Goal: Task Accomplishment & Management: Manage account settings

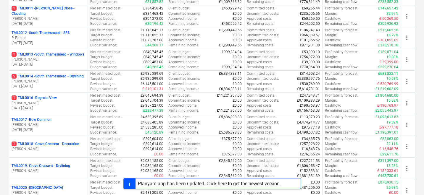
scroll to position [310, 0]
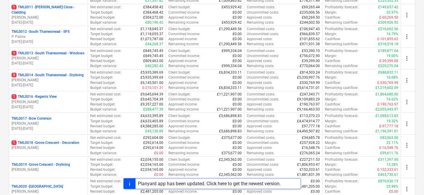
click at [191, 183] on div "Planyard app has been updated. Click here to get the newest version." at bounding box center [209, 184] width 143 height 6
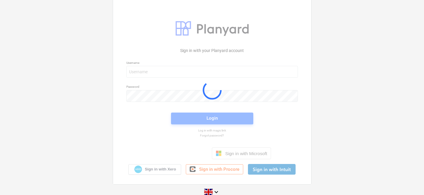
scroll to position [9, 0]
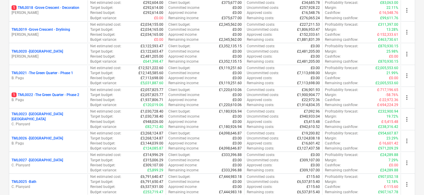
scroll to position [452, 0]
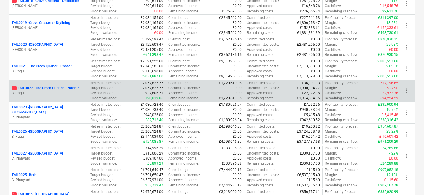
click at [62, 87] on p "1 TML0022 - The Green Quarter - Phase 2" at bounding box center [46, 88] width 68 height 5
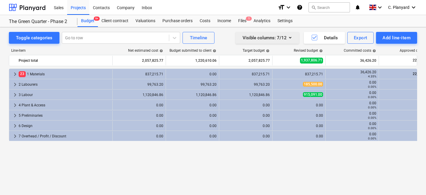
click at [293, 38] on icon "button" at bounding box center [290, 37] width 7 height 7
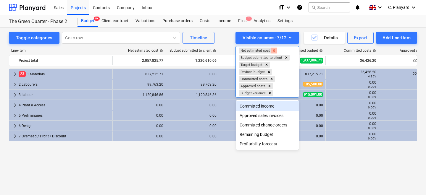
click at [275, 51] on icon "Remove Net estimated cost" at bounding box center [274, 50] width 2 height 2
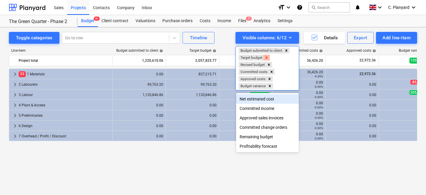
click at [269, 57] on div "Remove Target budget" at bounding box center [266, 58] width 7 height 6
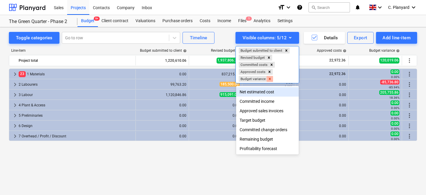
click at [270, 77] on icon "Remove Budget variance" at bounding box center [270, 79] width 4 height 4
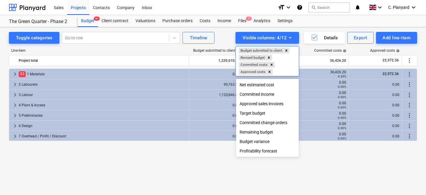
click at [261, 153] on div "Profitability forecast" at bounding box center [267, 150] width 63 height 9
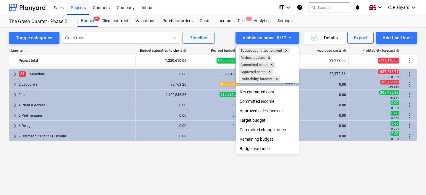
click at [247, 176] on div at bounding box center [213, 97] width 426 height 195
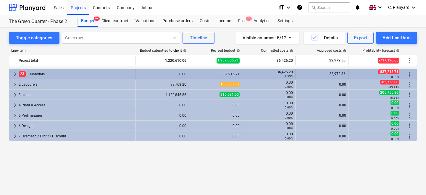
click at [17, 75] on span "keyboard_arrow_right" at bounding box center [15, 74] width 7 height 7
click at [16, 74] on span "keyboard_arrow_right" at bounding box center [15, 74] width 7 height 7
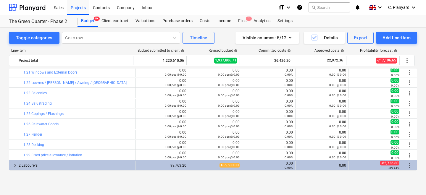
scroll to position [241, 0]
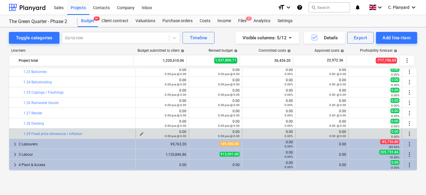
click at [140, 133] on span "edit" at bounding box center [141, 134] width 5 height 5
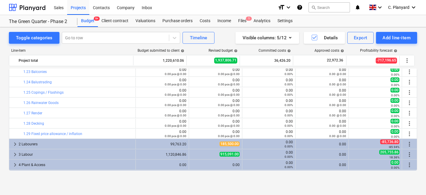
type input "0.00"
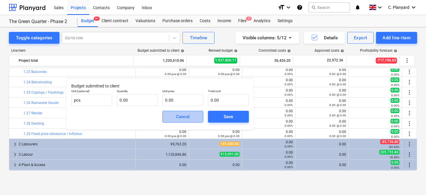
click at [186, 114] on div "Cancel" at bounding box center [183, 117] width 14 height 8
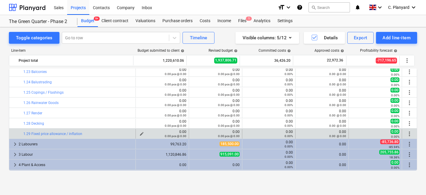
click at [139, 135] on div "0.00 pcs @ 0.00" at bounding box center [162, 136] width 48 height 4
click at [140, 133] on span "edit" at bounding box center [141, 134] width 5 height 5
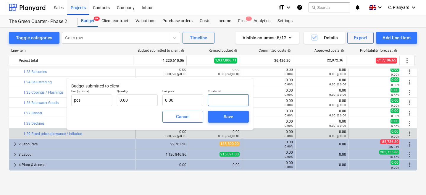
click at [220, 98] on input "text" at bounding box center [228, 100] width 41 height 12
paste input "946241.14"
type input "946241.14"
type input "946,241.14"
click at [148, 104] on input "text" at bounding box center [137, 100] width 41 height 12
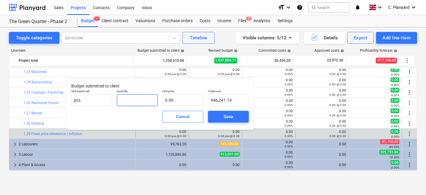
type input "1"
type input "0.00"
type input "1.00"
click at [170, 102] on input "text" at bounding box center [182, 100] width 41 height 12
paste input "946241.14"
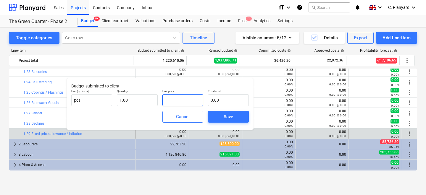
type input "946241.14"
type input "946,241.14"
click at [227, 114] on div "Save" at bounding box center [228, 117] width 9 height 8
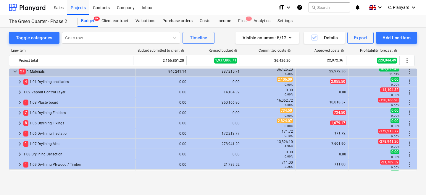
scroll to position [0, 0]
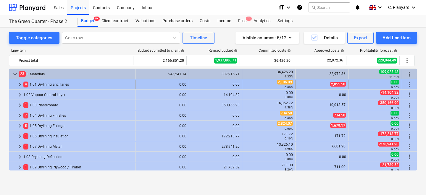
click at [21, 87] on span "keyboard_arrow_right" at bounding box center [19, 84] width 7 height 7
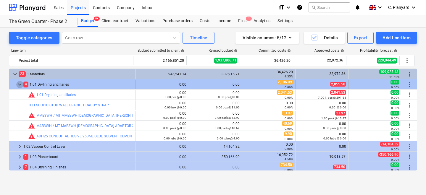
click at [20, 85] on span "keyboard_arrow_down" at bounding box center [19, 84] width 7 height 7
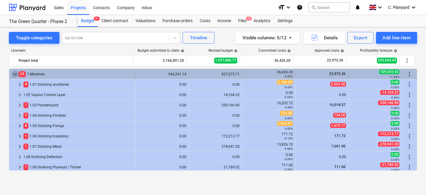
click at [16, 73] on span "keyboard_arrow_down" at bounding box center [15, 74] width 7 height 7
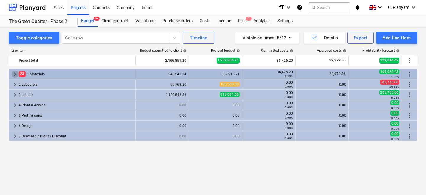
click at [14, 72] on span "keyboard_arrow_right" at bounding box center [15, 74] width 7 height 7
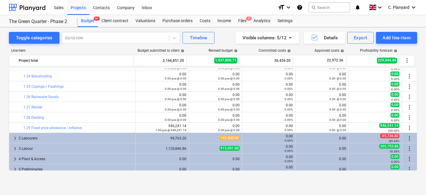
scroll to position [246, 0]
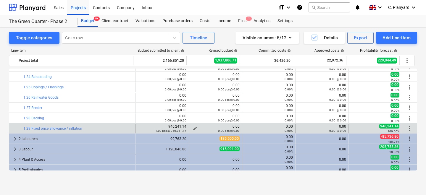
click at [196, 129] on div "0.00 pcs @ 0.00" at bounding box center [215, 131] width 48 height 4
click at [191, 129] on div "0.00 pcs @ 0.00" at bounding box center [215, 131] width 48 height 4
click at [193, 128] on span "edit" at bounding box center [195, 128] width 5 height 5
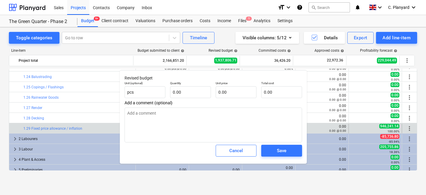
click at [258, 94] on div "Unit price 0.00" at bounding box center [236, 90] width 46 height 22
click at [263, 93] on input "text" at bounding box center [281, 92] width 41 height 12
paste input "54962.29"
type input "54962.29"
type textarea "x"
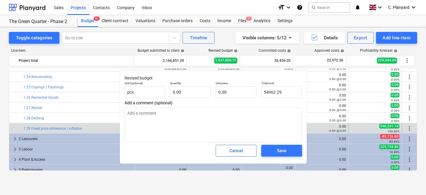
type input "54,962.29"
type textarea "x"
click at [223, 98] on div "Unit price 0.00" at bounding box center [236, 90] width 46 height 22
click at [223, 96] on input "text" at bounding box center [236, 92] width 41 height 12
paste input "54962.29"
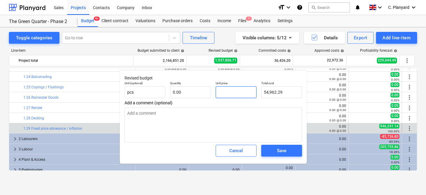
type input "54962.29"
type textarea "x"
type input "0.00"
type input "54962.29"
type input "54,962.29"
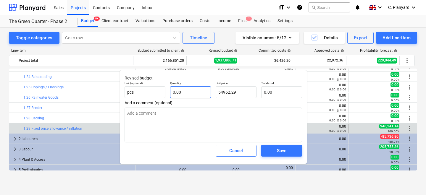
type textarea "x"
click at [197, 93] on input "text" at bounding box center [190, 92] width 41 height 12
type input "1"
type textarea "x"
type input "54,962.29"
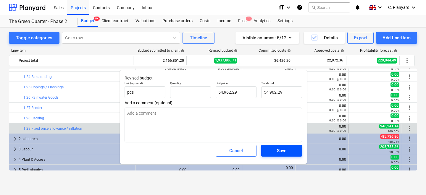
type input "1.00"
click at [273, 149] on span "Save" at bounding box center [281, 151] width 27 height 8
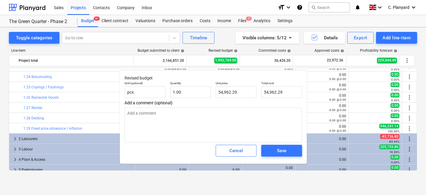
type textarea "x"
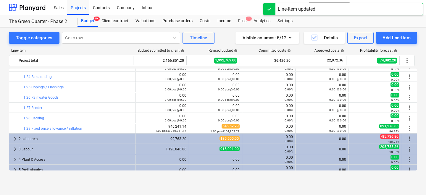
scroll to position [0, 0]
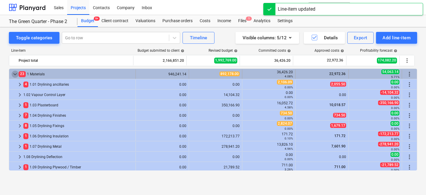
click at [14, 76] on span "keyboard_arrow_down" at bounding box center [15, 74] width 7 height 7
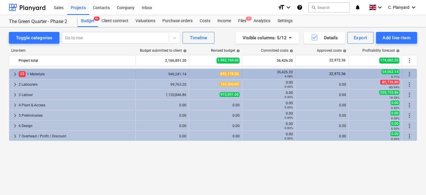
click at [16, 76] on span "keyboard_arrow_right" at bounding box center [15, 74] width 7 height 7
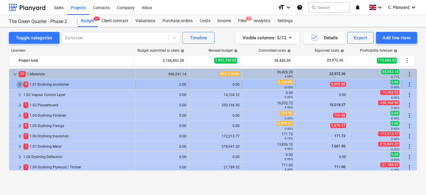
click at [18, 86] on span "keyboard_arrow_right" at bounding box center [19, 84] width 7 height 7
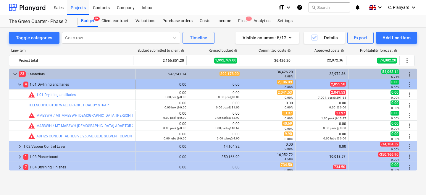
click at [20, 82] on span "keyboard_arrow_down" at bounding box center [19, 84] width 7 height 7
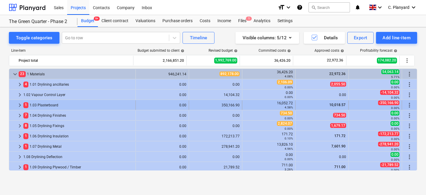
click at [19, 105] on span "keyboard_arrow_right" at bounding box center [19, 105] width 7 height 7
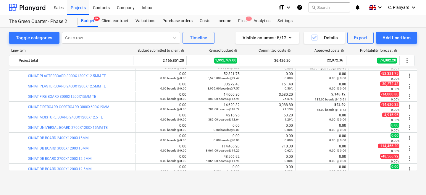
scroll to position [28, 0]
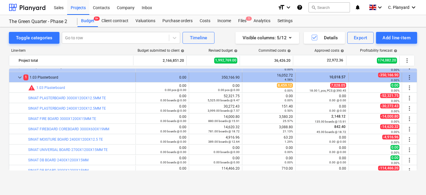
click at [21, 78] on span "keyboard_arrow_down" at bounding box center [19, 77] width 7 height 7
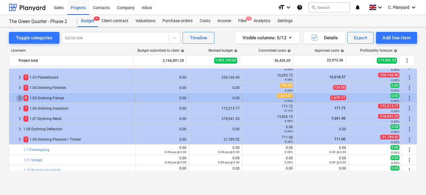
click at [17, 98] on span "keyboard_arrow_right" at bounding box center [19, 98] width 7 height 7
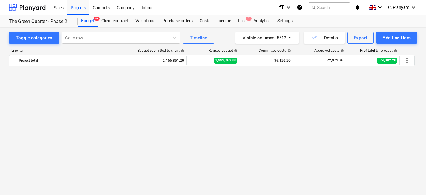
scroll to position [0, 0]
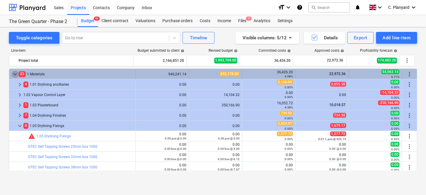
click at [16, 76] on span "keyboard_arrow_down" at bounding box center [15, 74] width 7 height 7
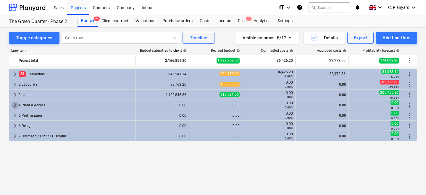
click at [14, 104] on span "keyboard_arrow_right" at bounding box center [15, 105] width 7 height 7
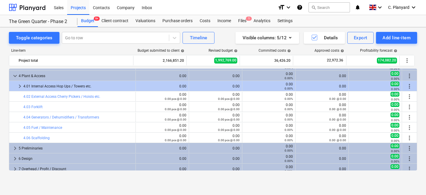
scroll to position [29, 0]
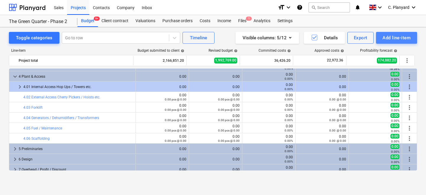
click at [396, 36] on div "Add line-item" at bounding box center [397, 38] width 28 height 8
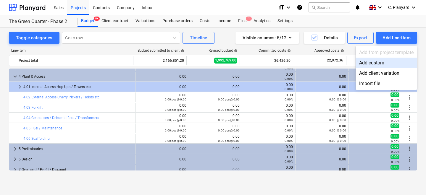
click at [366, 64] on div "Add custom" at bounding box center [387, 63] width 62 height 10
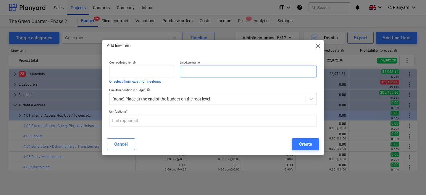
scroll to position [29, 0]
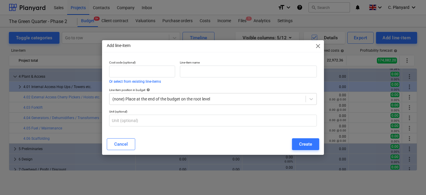
click at [125, 152] on div "Cancel Create" at bounding box center [213, 144] width 220 height 17
click at [125, 149] on button "Cancel" at bounding box center [121, 144] width 28 height 12
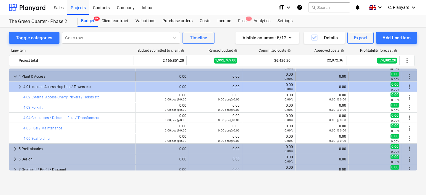
click at [407, 79] on span "more_vert" at bounding box center [409, 76] width 7 height 7
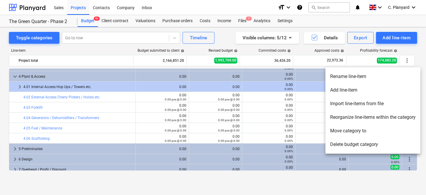
click at [344, 89] on li "Add line-item" at bounding box center [373, 90] width 95 height 14
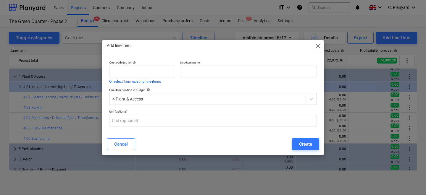
click at [260, 90] on div "Line-item position in budget help" at bounding box center [213, 90] width 208 height 4
click at [262, 78] on div "Line-item name" at bounding box center [249, 72] width 142 height 28
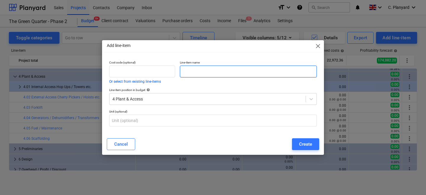
click at [262, 72] on input "text" at bounding box center [248, 72] width 137 height 12
type input "4.01 Plant & Access"
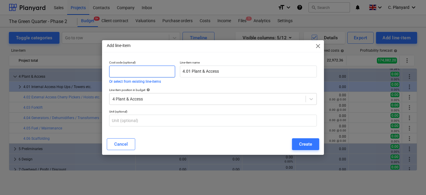
click at [161, 75] on input "text" at bounding box center [142, 72] width 66 height 12
type input "4.01"
click at [294, 144] on button "Create" at bounding box center [305, 144] width 27 height 12
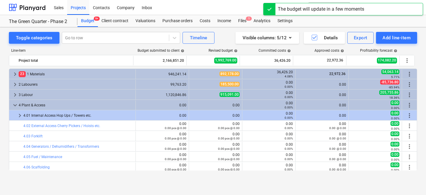
scroll to position [29, 0]
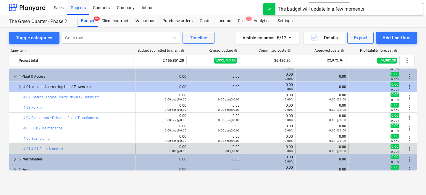
click at [407, 151] on span "more_vert" at bounding box center [409, 149] width 7 height 7
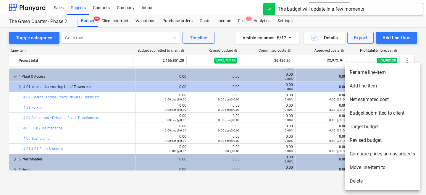
click at [367, 74] on li "Rename line-item" at bounding box center [382, 73] width 75 height 14
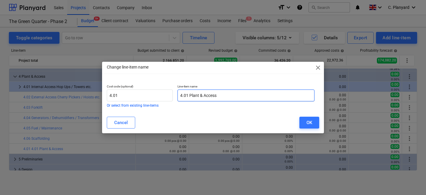
click at [186, 94] on input "4.01 Plant & Access" at bounding box center [246, 96] width 137 height 12
drag, startPoint x: 189, startPoint y: 94, endPoint x: 145, endPoint y: 95, distance: 43.5
click at [145, 95] on div "Cost code (optional) 4.01 Or select from existing line-items Line-item name 4.0…" at bounding box center [210, 96] width 212 height 28
type input "Plant & Access"
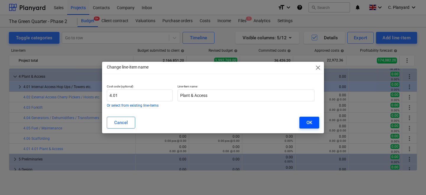
click at [308, 126] on div "OK" at bounding box center [310, 123] width 6 height 8
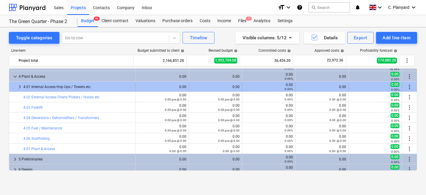
click at [407, 87] on span "more_vert" at bounding box center [409, 86] width 7 height 7
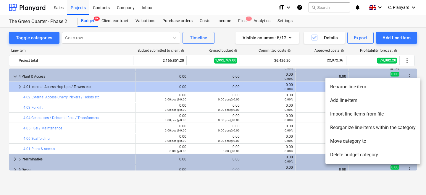
click at [405, 75] on div at bounding box center [213, 97] width 426 height 195
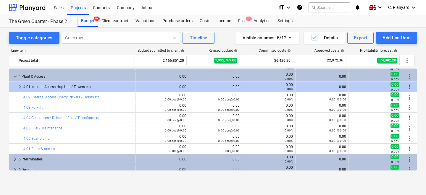
click at [406, 75] on span "more_vert" at bounding box center [409, 76] width 7 height 7
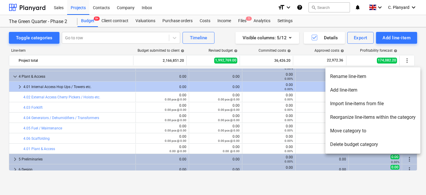
click at [357, 116] on li "Reorganize line-items within the category" at bounding box center [373, 118] width 95 height 14
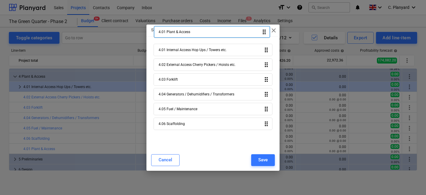
scroll to position [0, 0]
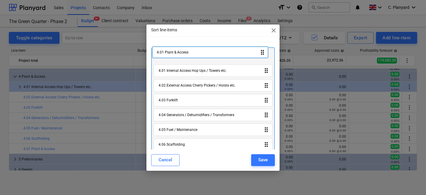
drag, startPoint x: 178, startPoint y: 141, endPoint x: 177, endPoint y: 53, distance: 88.2
click at [177, 53] on div "4.01 Internal Access Hop Ups / Towers etc. drag_indicator 4.02 External Access …" at bounding box center [213, 101] width 124 height 108
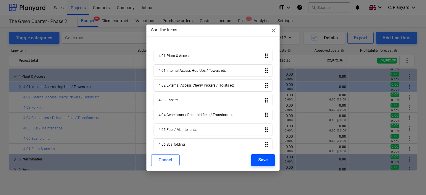
click at [254, 163] on button "Save" at bounding box center [263, 160] width 24 height 12
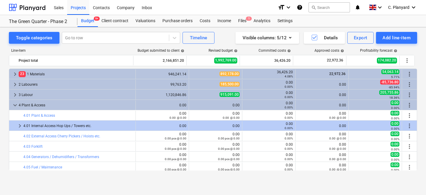
scroll to position [29, 0]
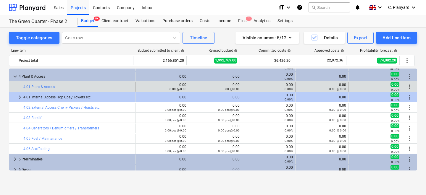
click at [407, 87] on span "more_vert" at bounding box center [409, 86] width 7 height 7
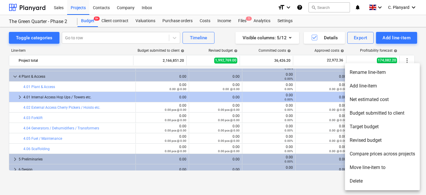
click at [376, 73] on li "Rename line-item" at bounding box center [382, 73] width 75 height 14
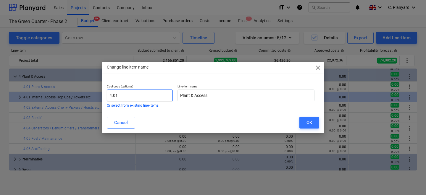
click at [150, 95] on input "4.01" at bounding box center [140, 96] width 66 height 12
type input "4"
click at [309, 123] on div "OK" at bounding box center [310, 123] width 6 height 8
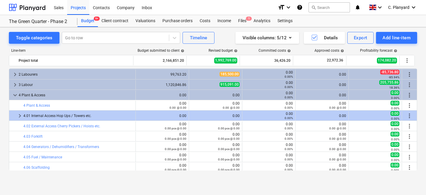
scroll to position [4, 0]
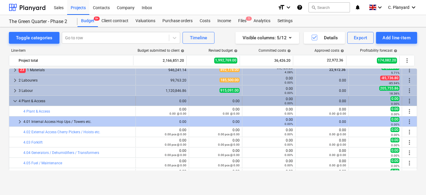
click at [13, 100] on span "keyboard_arrow_down" at bounding box center [15, 101] width 7 height 7
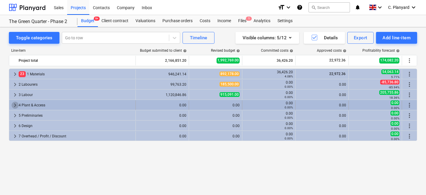
click at [15, 106] on span "keyboard_arrow_right" at bounding box center [15, 105] width 7 height 7
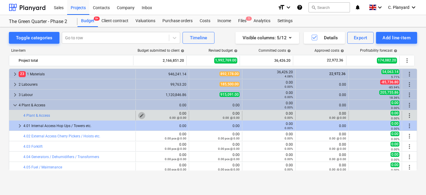
click at [141, 115] on span "edit" at bounding box center [141, 115] width 5 height 5
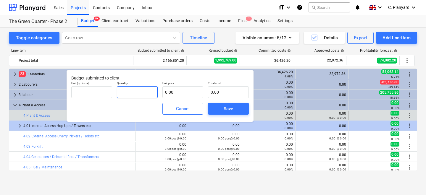
click at [141, 94] on input "text" at bounding box center [137, 92] width 41 height 12
type input "1.00"
click at [172, 94] on input "text" at bounding box center [182, 92] width 41 height 12
type input "2"
type input "2.00"
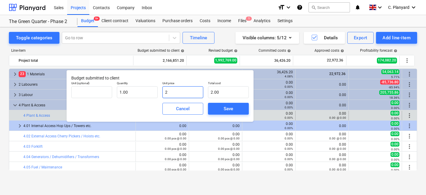
type input "27"
type input "27.00"
type input "275"
type input "275.00"
type input "2750"
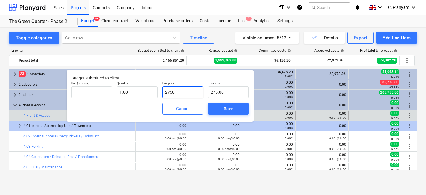
type input "2,750.00"
type input "27500"
type input "27,500.00"
click at [221, 107] on span "Save" at bounding box center [228, 109] width 27 height 8
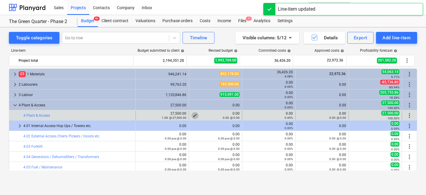
click at [194, 115] on span "edit" at bounding box center [195, 115] width 5 height 5
type textarea "x"
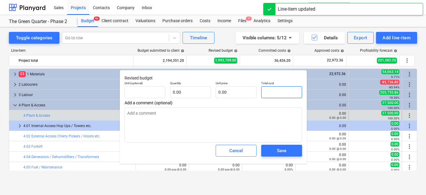
click at [267, 93] on input "text" at bounding box center [281, 92] width 41 height 12
type textarea "x"
type input "pcs"
type input "2"
type input "1.00"
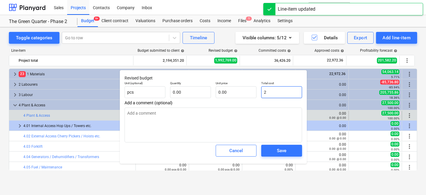
type input "2.00"
type textarea "x"
type input "27"
type input "27.00"
type textarea "x"
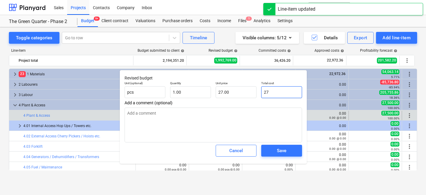
type input "275"
type input "275.00"
type textarea "x"
type input "2750"
type input "2,750.00"
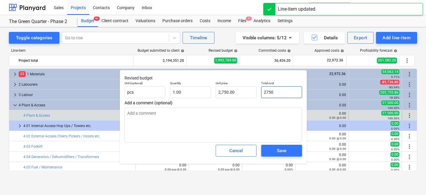
type textarea "x"
type input "27500"
type input "27,500.00"
type input "27500"
type textarea "x"
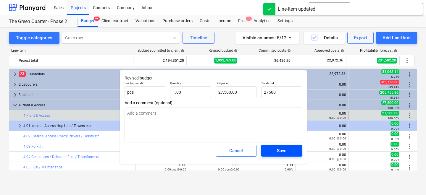
type input "27,500.00"
click at [291, 150] on span "Save" at bounding box center [281, 151] width 27 height 8
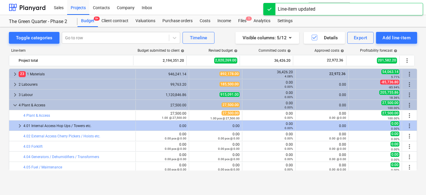
type textarea "x"
type input "1.00"
type input "27,500.00"
click at [267, 34] on div "Visible columns : 5/12" at bounding box center [267, 38] width 49 height 8
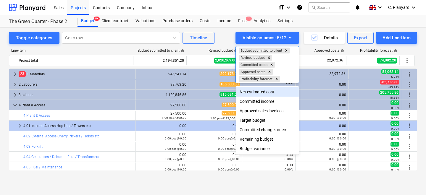
click at [257, 93] on div "Net estimated cost" at bounding box center [267, 91] width 63 height 9
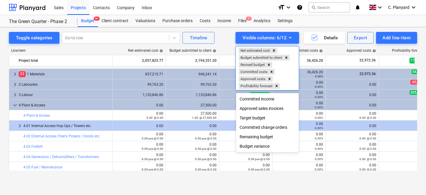
click at [252, 118] on div "Target budget" at bounding box center [267, 117] width 63 height 9
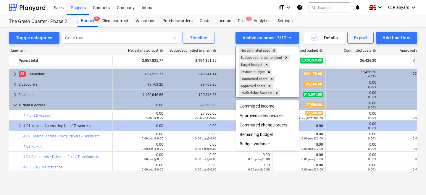
click at [206, 107] on div at bounding box center [213, 97] width 426 height 195
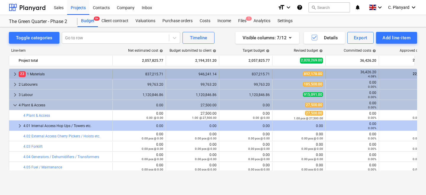
click at [14, 71] on span "keyboard_arrow_right" at bounding box center [15, 74] width 7 height 7
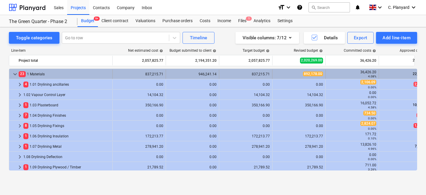
click at [13, 71] on span "keyboard_arrow_down" at bounding box center [15, 74] width 7 height 7
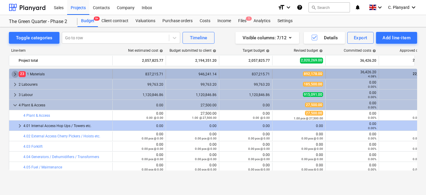
click at [14, 74] on span "keyboard_arrow_right" at bounding box center [15, 74] width 7 height 7
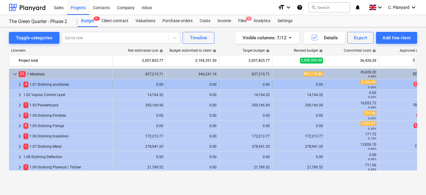
click at [18, 84] on span "keyboard_arrow_right" at bounding box center [19, 84] width 7 height 7
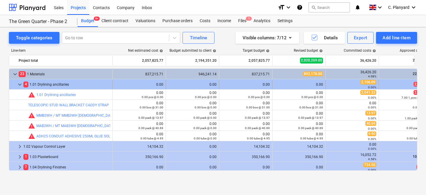
click at [19, 85] on span "keyboard_arrow_down" at bounding box center [19, 84] width 7 height 7
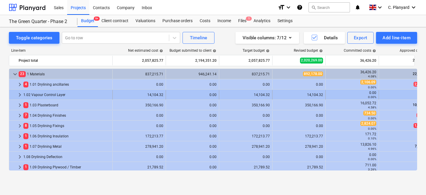
click at [19, 94] on span "keyboard_arrow_right" at bounding box center [19, 94] width 7 height 7
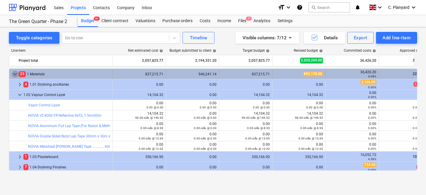
click at [14, 75] on span "keyboard_arrow_down" at bounding box center [15, 74] width 7 height 7
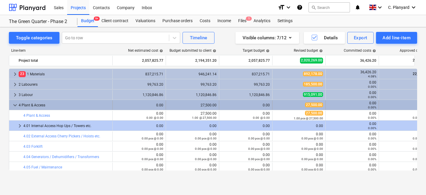
click at [12, 103] on span "keyboard_arrow_down" at bounding box center [15, 105] width 7 height 7
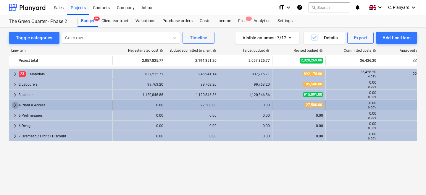
click at [15, 104] on span "keyboard_arrow_right" at bounding box center [15, 105] width 7 height 7
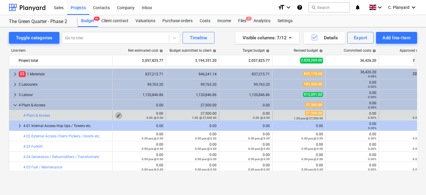
click at [120, 115] on span "edit" at bounding box center [118, 115] width 5 height 5
type textarea "x"
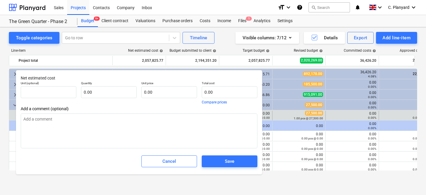
click at [118, 98] on div "Quantity 0.00" at bounding box center [109, 93] width 60 height 28
click at [119, 96] on input "text" at bounding box center [109, 92] width 56 height 12
type textarea "x"
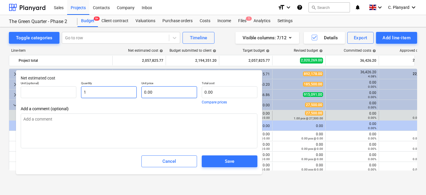
type input "1"
type textarea "x"
type input "1.00"
click at [153, 94] on input "text" at bounding box center [169, 92] width 56 height 12
type textarea "x"
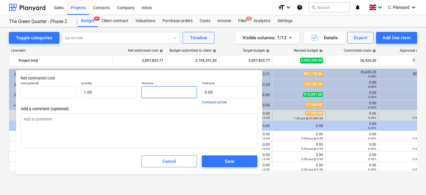
type input "2"
type input "2.00"
type textarea "x"
type input "27"
type input "27.00"
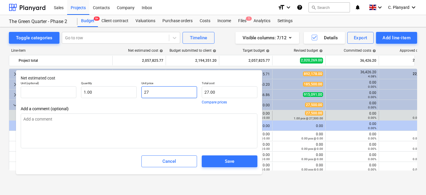
type textarea "x"
type input "275"
type input "275.00"
type textarea "x"
type input "2750"
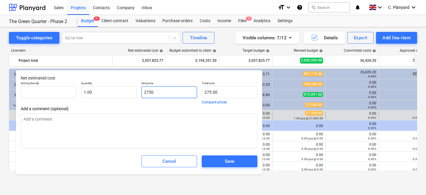
type input "2,750.00"
type textarea "x"
type input "27500"
type input "27,500.00"
type input "27500"
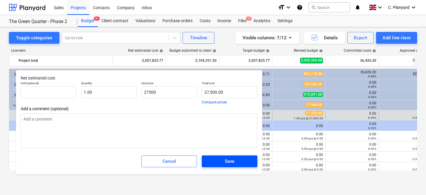
type textarea "x"
type input "27,500.00"
click at [219, 162] on span "Save" at bounding box center [229, 162] width 41 height 8
type textarea "x"
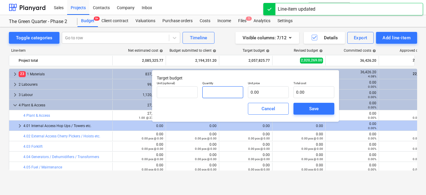
click at [209, 87] on input "text" at bounding box center [222, 92] width 41 height 12
type input "1.00"
click at [252, 90] on input "text" at bounding box center [268, 92] width 41 height 12
type input "2"
type input "2.00"
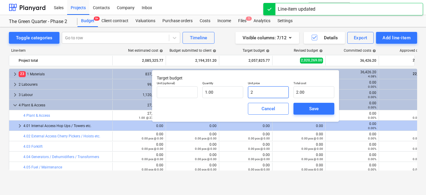
type input "27"
type input "27.00"
type input "275"
type input "275.00"
type input "2750"
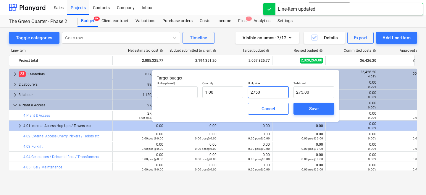
type input "2,750.00"
type input "27500"
type input "27,500.00"
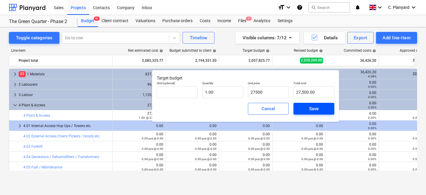
type input "27,500.00"
click at [310, 107] on div "Save" at bounding box center [313, 109] width 9 height 8
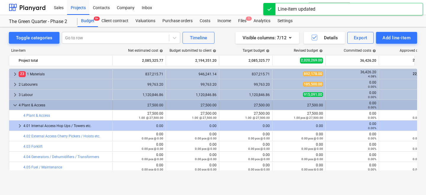
click at [14, 104] on span "keyboard_arrow_down" at bounding box center [15, 105] width 7 height 7
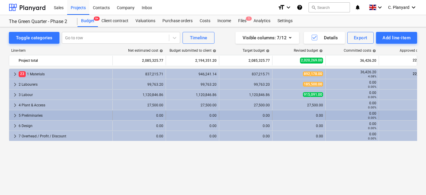
click at [14, 115] on span "keyboard_arrow_right" at bounding box center [15, 115] width 7 height 7
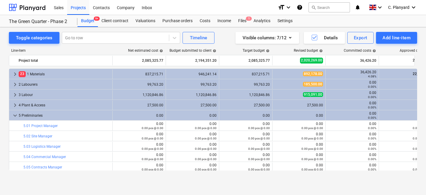
scroll to position [8, 0]
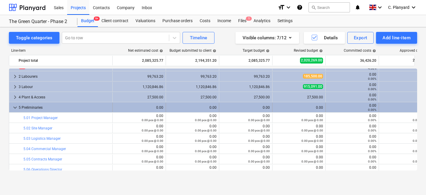
click at [15, 106] on span "keyboard_arrow_down" at bounding box center [15, 107] width 7 height 7
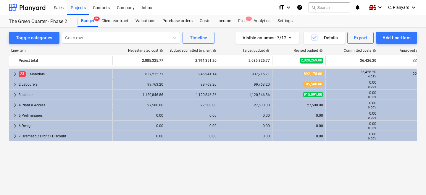
scroll to position [0, 0]
click at [13, 113] on span "keyboard_arrow_right" at bounding box center [15, 115] width 7 height 7
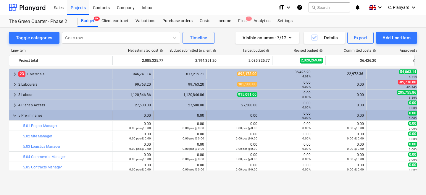
scroll to position [0, 86]
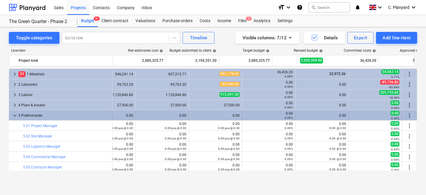
click at [409, 113] on span "more_vert" at bounding box center [409, 115] width 7 height 7
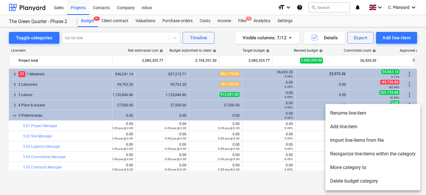
click at [360, 128] on li "Add line-item" at bounding box center [373, 127] width 95 height 14
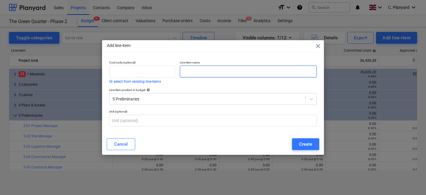
click at [247, 76] on input "text" at bounding box center [248, 72] width 137 height 12
type input "Preliminaries"
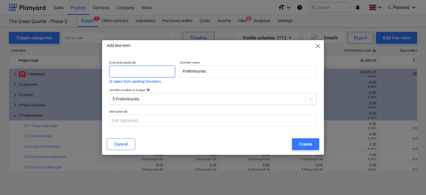
click at [163, 72] on input "text" at bounding box center [142, 72] width 66 height 12
type input "5"
click at [297, 142] on button "Create" at bounding box center [305, 144] width 27 height 12
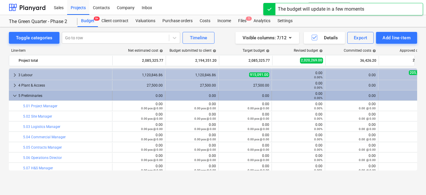
scroll to position [20, 86]
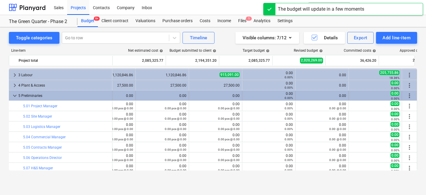
click at [407, 96] on span "more_vert" at bounding box center [409, 95] width 7 height 7
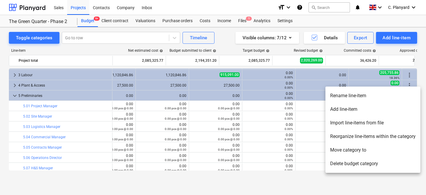
click at [351, 139] on li "Reorganize line-items within the category" at bounding box center [373, 137] width 95 height 14
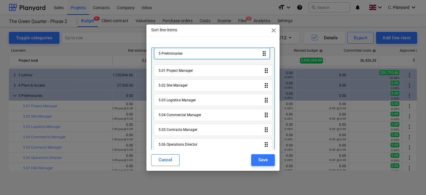
scroll to position [0, 0]
drag, startPoint x: 199, startPoint y: 144, endPoint x: 198, endPoint y: 59, distance: 85.2
click at [198, 59] on div "5.01 Project Manager drag_indicator 5.02 Site Manager drag_indicator 5.03 Logis…" at bounding box center [213, 138] width 124 height 182
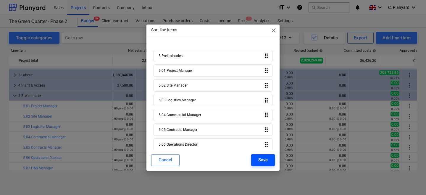
click at [259, 159] on div "Save" at bounding box center [262, 160] width 9 height 8
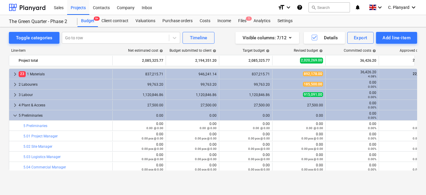
scroll to position [20, 0]
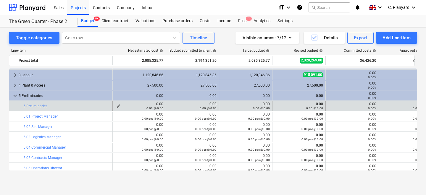
click at [120, 103] on button "edit" at bounding box center [118, 106] width 7 height 7
type textarea "x"
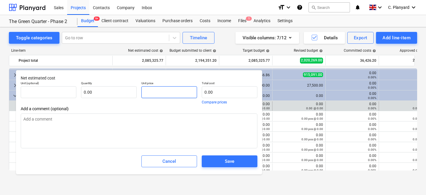
click at [155, 94] on input "text" at bounding box center [169, 92] width 56 height 12
type textarea "x"
type input "0.00"
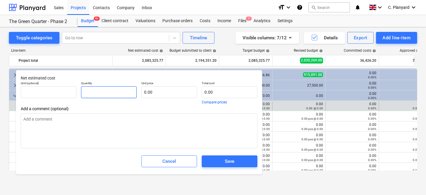
click at [107, 93] on input "text" at bounding box center [109, 92] width 56 height 12
type textarea "x"
type input "1"
type textarea "x"
type input "1.00"
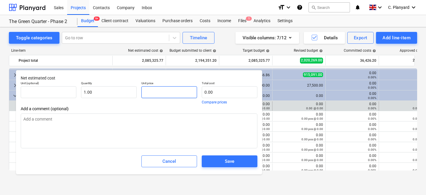
click at [151, 93] on input "text" at bounding box center [169, 92] width 56 height 12
paste input "154735.2"
type textarea "x"
type input "154735.2"
type input "154,735.20"
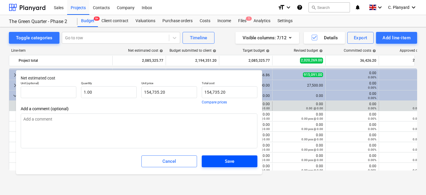
click at [218, 161] on span "Save" at bounding box center [229, 162] width 41 height 8
type textarea "x"
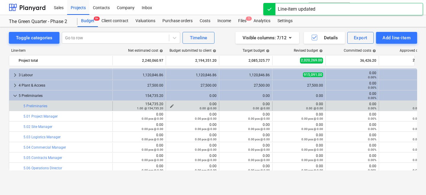
click at [170, 104] on span "edit" at bounding box center [172, 106] width 5 height 5
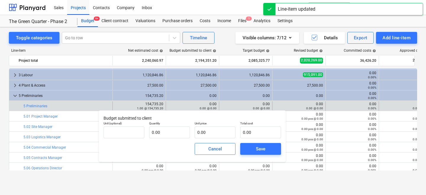
click at [174, 122] on p "Quantity" at bounding box center [169, 124] width 41 height 5
click at [172, 133] on input "text" at bounding box center [169, 133] width 41 height 12
type input "1.00"
click at [204, 133] on input "text" at bounding box center [215, 133] width 41 height 12
paste input "154735.2"
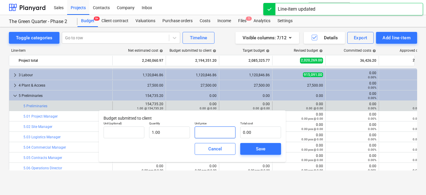
type input "154735.2"
type input "154,735.20"
click at [249, 148] on span "Save" at bounding box center [260, 149] width 27 height 8
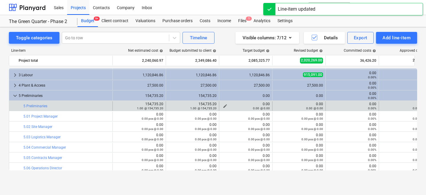
click at [226, 105] on span "edit" at bounding box center [225, 106] width 5 height 5
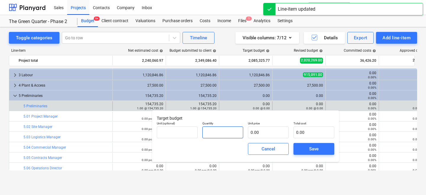
click at [208, 133] on input "text" at bounding box center [222, 133] width 41 height 12
type input "1.00"
click at [245, 132] on div "Quantity 1.00" at bounding box center [223, 130] width 46 height 22
click at [252, 132] on input "text" at bounding box center [268, 133] width 41 height 12
paste input "154735.2"
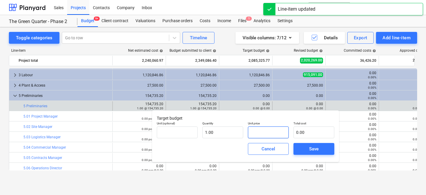
type input "154735.2"
type input "154,735.20"
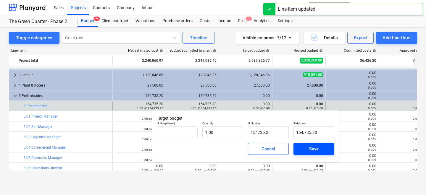
type input "154,735.20"
click at [300, 146] on button "Save" at bounding box center [314, 149] width 41 height 12
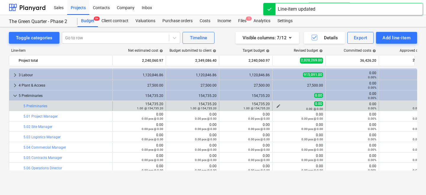
click at [280, 105] on span "edit" at bounding box center [278, 106] width 5 height 5
type textarea "x"
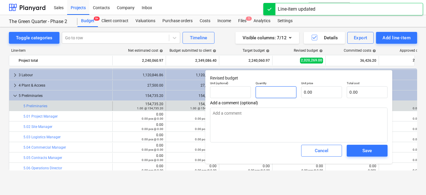
click at [261, 91] on input "text" at bounding box center [276, 92] width 41 height 12
type textarea "x"
type input "1"
type textarea "x"
type input "1.00"
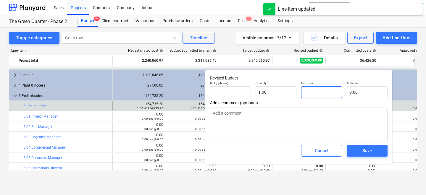
click at [310, 93] on input "text" at bounding box center [321, 92] width 41 height 12
paste input "154735.2"
type textarea "x"
type input "154735.2"
type input "154,735.20"
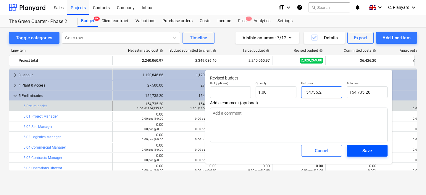
type input "154735.2"
type textarea "x"
type input "154,735.20"
click at [360, 150] on span "Save" at bounding box center [367, 151] width 27 height 8
type textarea "x"
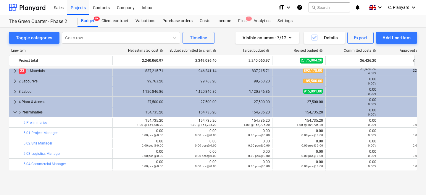
scroll to position [0, 0]
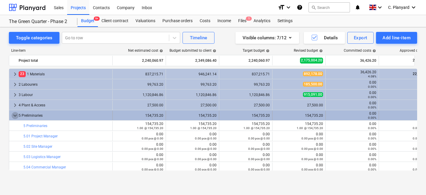
click at [15, 115] on span "keyboard_arrow_down" at bounding box center [15, 115] width 7 height 7
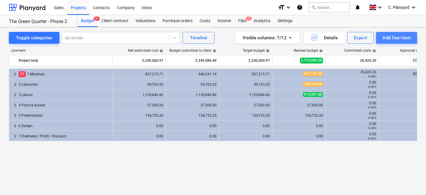
click at [380, 39] on button "Add line-item" at bounding box center [396, 38] width 41 height 12
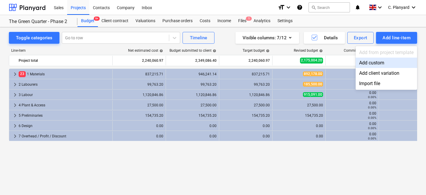
click at [369, 63] on div "Add custom" at bounding box center [387, 63] width 62 height 10
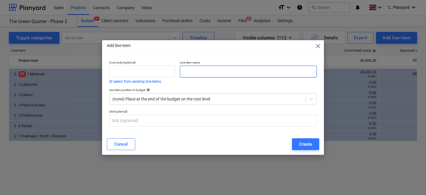
click at [225, 76] on input "text" at bounding box center [248, 72] width 137 height 12
type input "VO1"
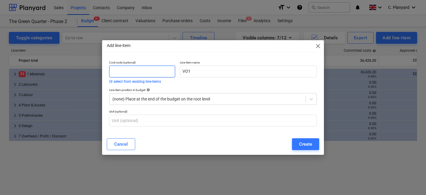
click at [157, 75] on input "text" at bounding box center [142, 72] width 66 height 12
click at [257, 142] on div "Cancel Create" at bounding box center [213, 144] width 212 height 12
click at [295, 143] on button "Create" at bounding box center [305, 144] width 27 height 12
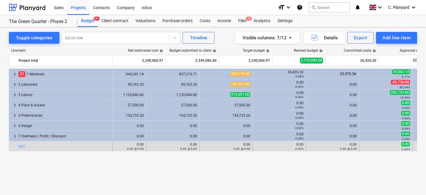
scroll to position [0, 83]
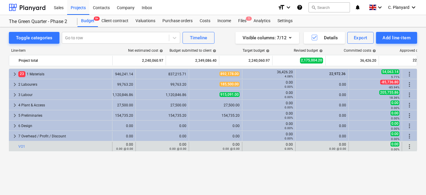
click at [407, 147] on span "more_vert" at bounding box center [409, 146] width 7 height 7
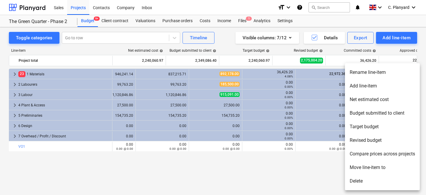
click at [368, 75] on li "Rename line-item" at bounding box center [382, 73] width 75 height 14
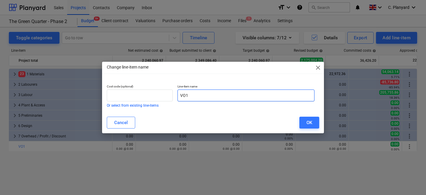
click at [210, 96] on input "VO1" at bounding box center [246, 96] width 137 height 12
paste input "E/O cost G and H based on previous phase VO"
type input "VO1 - E/O cost G and H based on previous phase VO"
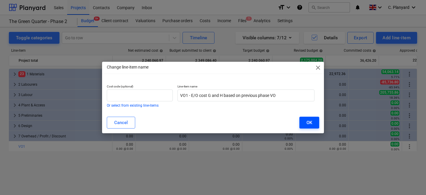
click at [304, 122] on button "OK" at bounding box center [309, 123] width 20 height 12
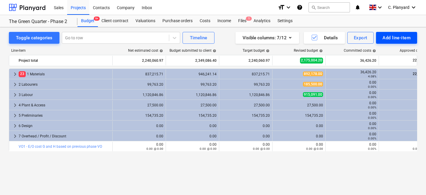
click at [393, 38] on div "Add line-item" at bounding box center [397, 38] width 28 height 8
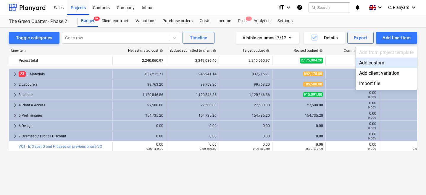
click at [365, 62] on div "Add custom" at bounding box center [387, 63] width 62 height 10
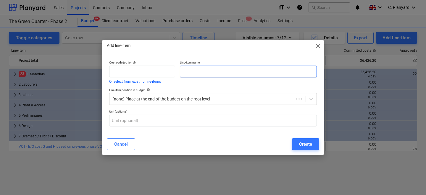
click at [241, 75] on input "text" at bounding box center [248, 72] width 137 height 12
type input "VO2"
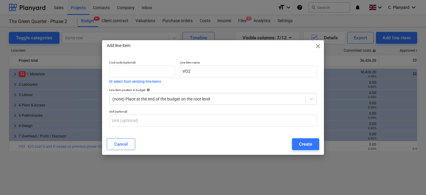
click at [307, 154] on div "Add line-item close Cost code (optional) Or select from existing line-items Lin…" at bounding box center [213, 97] width 222 height 115
click at [305, 149] on button "Create" at bounding box center [305, 144] width 27 height 12
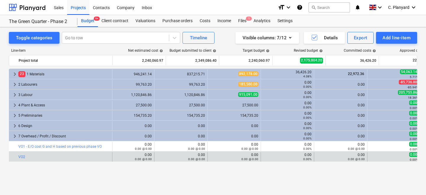
scroll to position [0, 83]
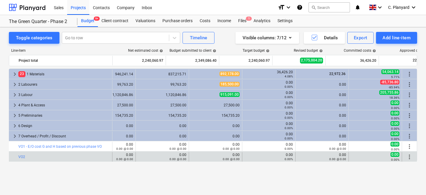
click at [409, 157] on span "more_vert" at bounding box center [409, 157] width 7 height 7
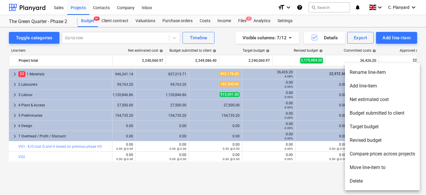
click at [365, 72] on li "Rename line-item" at bounding box center [382, 73] width 75 height 14
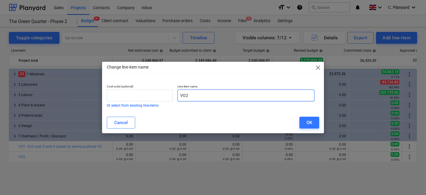
click at [221, 99] on input "VO2" at bounding box center [246, 96] width 137 height 12
paste input "TH-G remaining SFS works"
type input "VO2 - TH-G remaining SFS works"
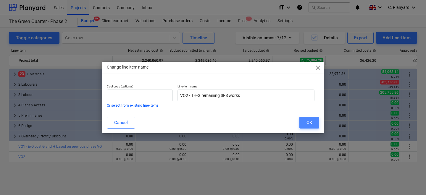
click at [301, 122] on button "OK" at bounding box center [309, 123] width 20 height 12
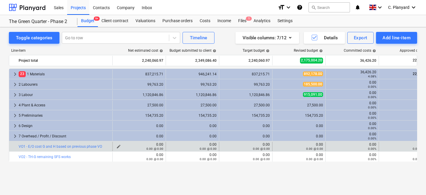
click at [115, 146] on button "edit" at bounding box center [118, 146] width 7 height 7
type textarea "x"
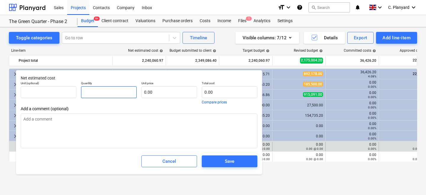
click at [123, 93] on input "text" at bounding box center [109, 92] width 56 height 12
type textarea "x"
type input "1"
type textarea "x"
type input "1.00"
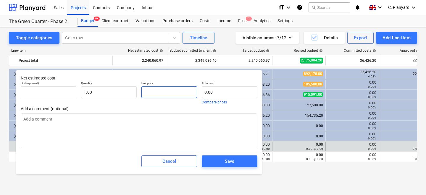
click at [160, 92] on input "text" at bounding box center [169, 92] width 56 height 12
paste input "221567.63"
type textarea "x"
type input "221567.63"
type input "221,567.63"
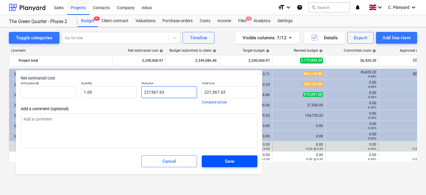
type input "221567.63"
type textarea "x"
type input "221,567.63"
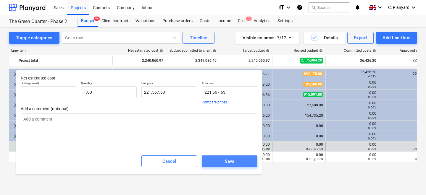
click at [239, 166] on button "Save" at bounding box center [230, 162] width 56 height 12
type textarea "x"
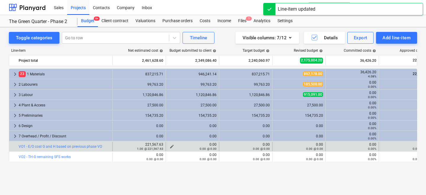
click at [173, 145] on span "edit" at bounding box center [172, 146] width 5 height 5
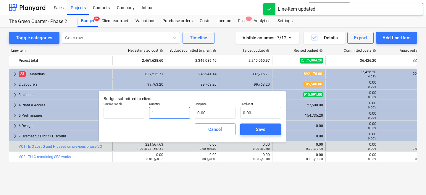
click at [164, 112] on input "1" at bounding box center [169, 113] width 41 height 12
type input "1.00"
click at [211, 116] on input "text" at bounding box center [215, 113] width 41 height 12
paste input "221567.63"
type input "221567.63"
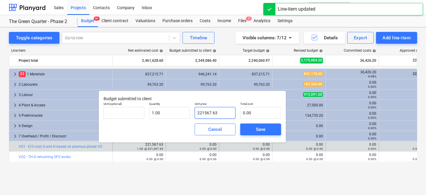
type input "221,567.63"
click at [249, 129] on span "Save" at bounding box center [260, 130] width 27 height 8
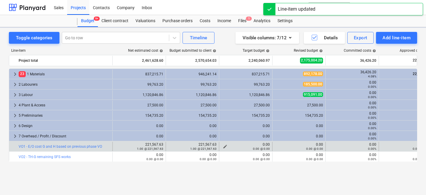
click at [226, 146] on span "edit" at bounding box center [225, 146] width 5 height 5
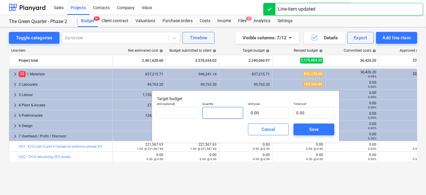
click at [220, 109] on input "text" at bounding box center [222, 113] width 41 height 12
type input "1.00"
click at [260, 118] on input "text" at bounding box center [268, 113] width 41 height 12
paste input "221567.63"
type input "221567.63"
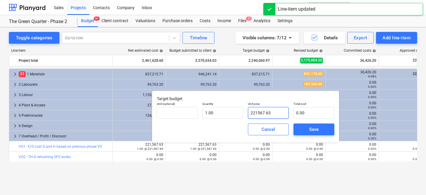
type input "221,567.63"
click at [314, 126] on div "Save" at bounding box center [313, 130] width 9 height 8
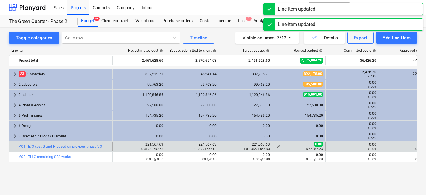
click at [277, 146] on span "edit" at bounding box center [278, 146] width 5 height 5
type textarea "x"
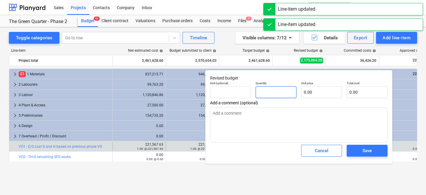
click at [259, 94] on input "text" at bounding box center [276, 92] width 41 height 12
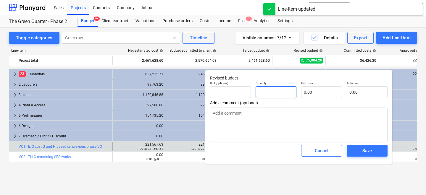
type textarea "x"
type input "1"
type textarea "x"
type input "1.00"
click at [299, 92] on div "Unit price 0.00" at bounding box center [322, 90] width 46 height 22
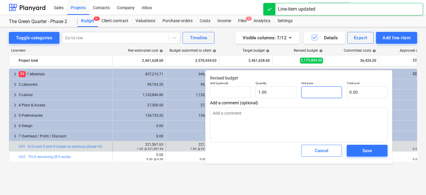
click at [305, 93] on input "text" at bounding box center [321, 92] width 41 height 12
paste input "221567.63"
type textarea "x"
type input "221567.63"
type input "221,567.63"
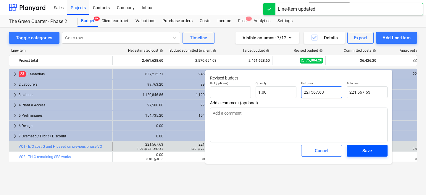
type input "221567.63"
type textarea "x"
type input "221,567.63"
click at [355, 147] on span "Save" at bounding box center [367, 151] width 27 height 8
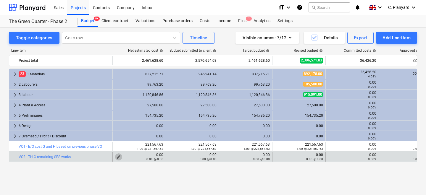
click at [117, 156] on span "edit" at bounding box center [118, 157] width 5 height 5
type textarea "x"
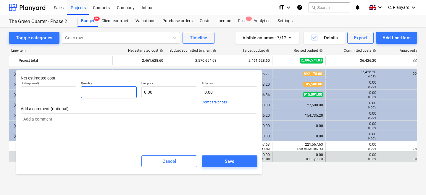
click at [100, 89] on input "text" at bounding box center [109, 92] width 56 height 12
type input "1"
type textarea "x"
type input "1"
type textarea "x"
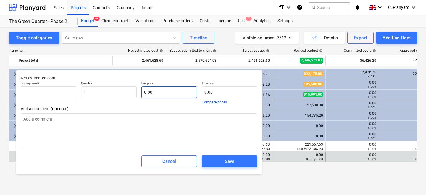
type input "1.00"
click at [167, 91] on input "text" at bounding box center [169, 92] width 56 height 12
type textarea "x"
type input "2"
type input "2.00"
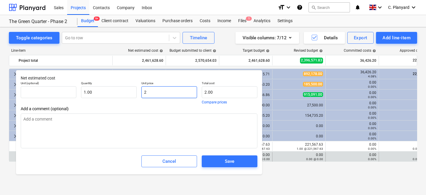
type textarea "x"
type input "22"
type input "22.00"
type textarea "x"
type input "228"
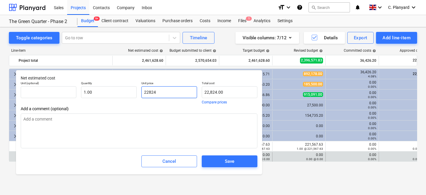
click at [167, 91] on input "22824" at bounding box center [169, 92] width 56 height 12
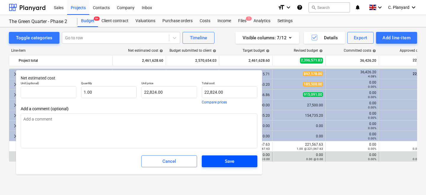
click at [238, 165] on span "Save" at bounding box center [229, 162] width 41 height 8
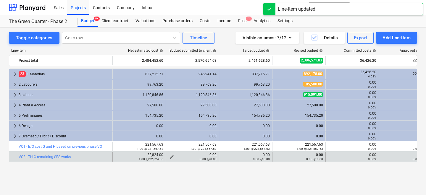
click at [170, 157] on div "0.00 @ 0.00" at bounding box center [192, 159] width 48 height 4
click at [171, 156] on span "edit" at bounding box center [172, 157] width 5 height 5
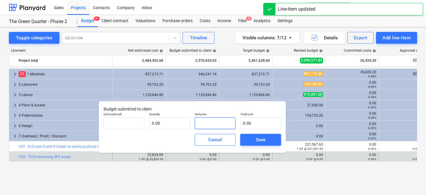
click at [205, 118] on input "text" at bounding box center [215, 123] width 41 height 12
click at [180, 122] on input "text" at bounding box center [169, 123] width 41 height 12
click at [203, 123] on input "text" at bounding box center [215, 123] width 41 height 12
paste input "22824"
click at [247, 139] on button "Save" at bounding box center [260, 140] width 41 height 12
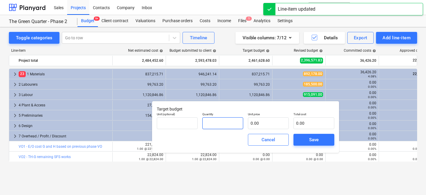
click at [232, 120] on input "text" at bounding box center [222, 123] width 41 height 12
click at [255, 123] on input "text" at bounding box center [268, 123] width 41 height 12
paste input "22824"
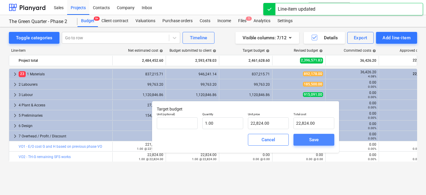
click at [299, 136] on button "Save" at bounding box center [314, 140] width 41 height 12
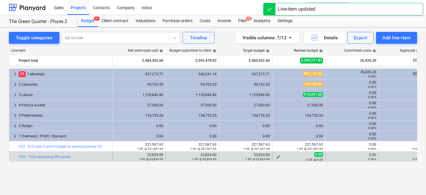
click at [278, 155] on span "edit" at bounding box center [278, 157] width 5 height 5
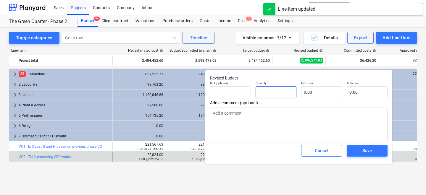
click at [267, 97] on input "text" at bounding box center [276, 92] width 41 height 12
click at [315, 91] on input "text" at bounding box center [321, 92] width 41 height 12
paste input "22824"
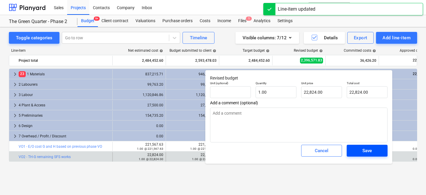
click at [356, 152] on span "Save" at bounding box center [367, 151] width 27 height 8
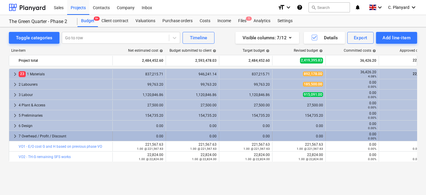
click at [9, 138] on div "keyboard_arrow_right 7 Overhead / Profit / Discount" at bounding box center [61, 136] width 104 height 9
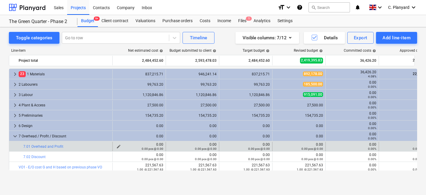
click at [118, 148] on div "0.00 pcs @ 0.00" at bounding box center [139, 149] width 48 height 4
click at [119, 146] on span "edit" at bounding box center [118, 146] width 5 height 5
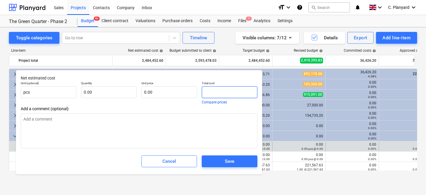
click at [210, 89] on input "text" at bounding box center [230, 92] width 56 height 12
paste input "288185.23"
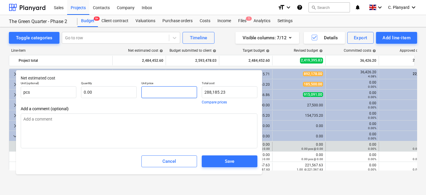
click at [177, 92] on input "text" at bounding box center [169, 92] width 56 height 12
paste input "288185.23"
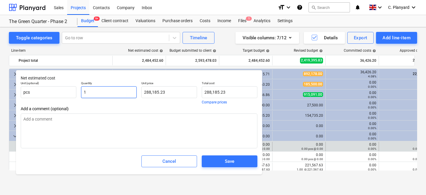
click at [117, 91] on input "1" at bounding box center [109, 92] width 56 height 12
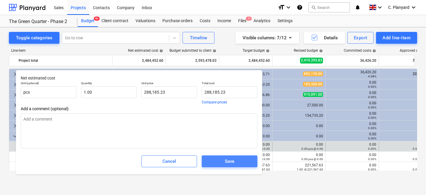
click at [232, 160] on div "Save" at bounding box center [229, 162] width 9 height 8
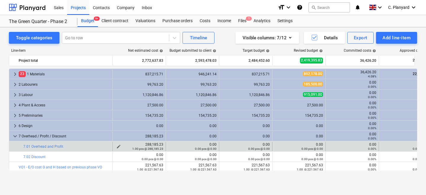
click at [120, 146] on span "edit" at bounding box center [118, 146] width 5 height 5
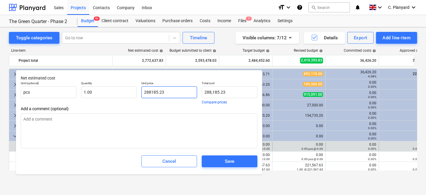
click at [173, 93] on input "288185.23" at bounding box center [169, 92] width 56 height 12
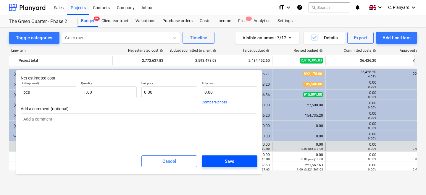
click at [212, 160] on span "Save" at bounding box center [229, 162] width 41 height 8
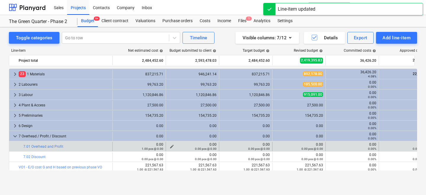
click at [173, 147] on div "0.00 pcs @ 0.00" at bounding box center [192, 149] width 48 height 4
click at [172, 147] on div "0.00 pcs @ 0.00" at bounding box center [192, 149] width 48 height 4
click at [174, 145] on span "edit" at bounding box center [172, 146] width 5 height 5
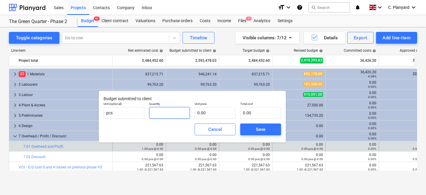
click at [157, 111] on input "text" at bounding box center [169, 113] width 41 height 12
click at [211, 113] on input "text" at bounding box center [215, 113] width 41 height 12
paste input "288185.23"
click at [247, 127] on button "Save" at bounding box center [260, 130] width 41 height 12
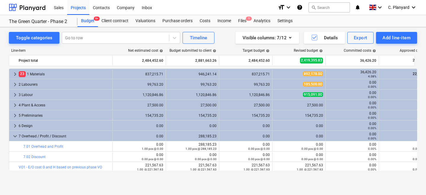
scroll to position [12, 0]
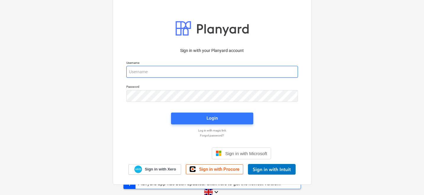
click at [151, 69] on input "email" at bounding box center [212, 72] width 172 height 12
type input "a"
type input "carl@planyard.com"
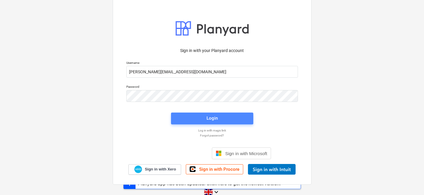
click at [183, 115] on span "Login" at bounding box center [212, 119] width 68 height 8
